Goal: Information Seeking & Learning: Learn about a topic

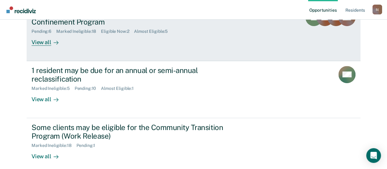
scroll to position [92, 0]
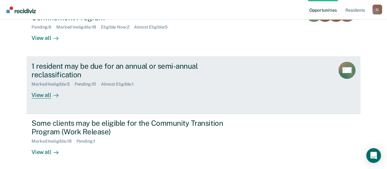
click at [34, 95] on div "View all" at bounding box center [49, 93] width 34 height 12
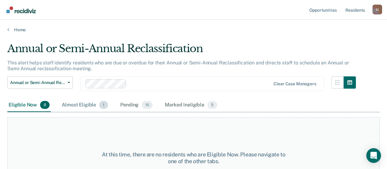
click at [85, 107] on div "Almost Eligible 1" at bounding box center [85, 104] width 49 height 13
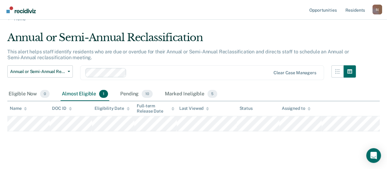
scroll to position [17, 0]
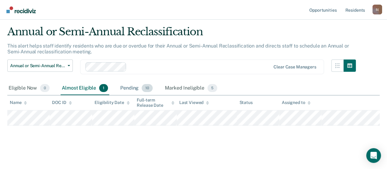
click at [132, 89] on div "Pending 10" at bounding box center [136, 87] width 35 height 13
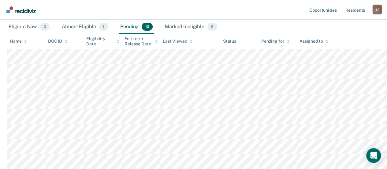
scroll to position [47, 0]
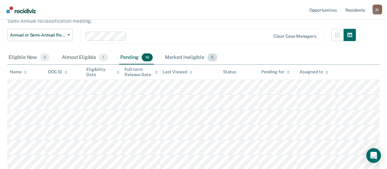
click at [189, 58] on div "Marked Ineligible 5" at bounding box center [191, 57] width 55 height 13
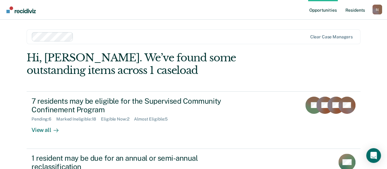
click at [350, 13] on link "Resident s" at bounding box center [355, 10] width 22 height 20
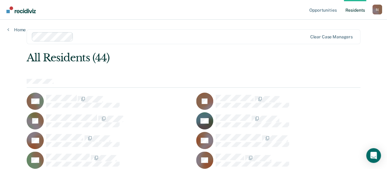
scroll to position [31, 0]
